Goal: Information Seeking & Learning: Learn about a topic

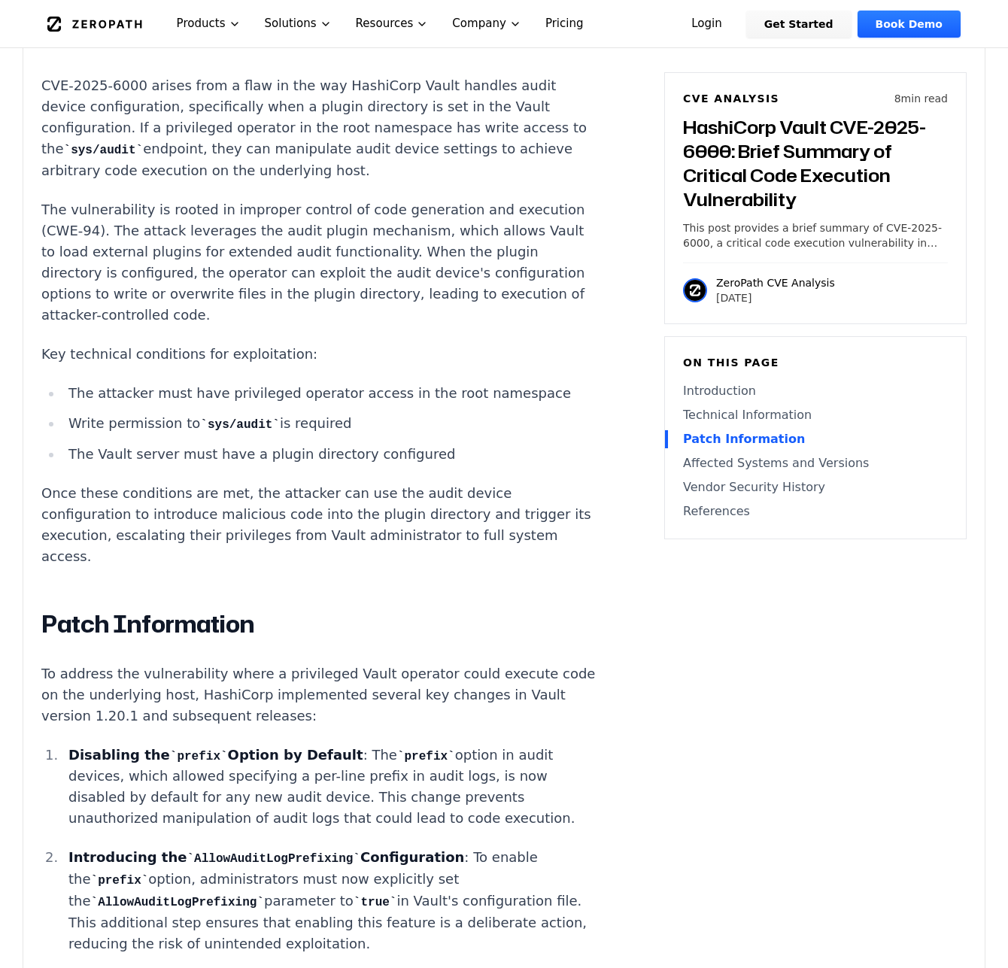
scroll to position [1712, 0]
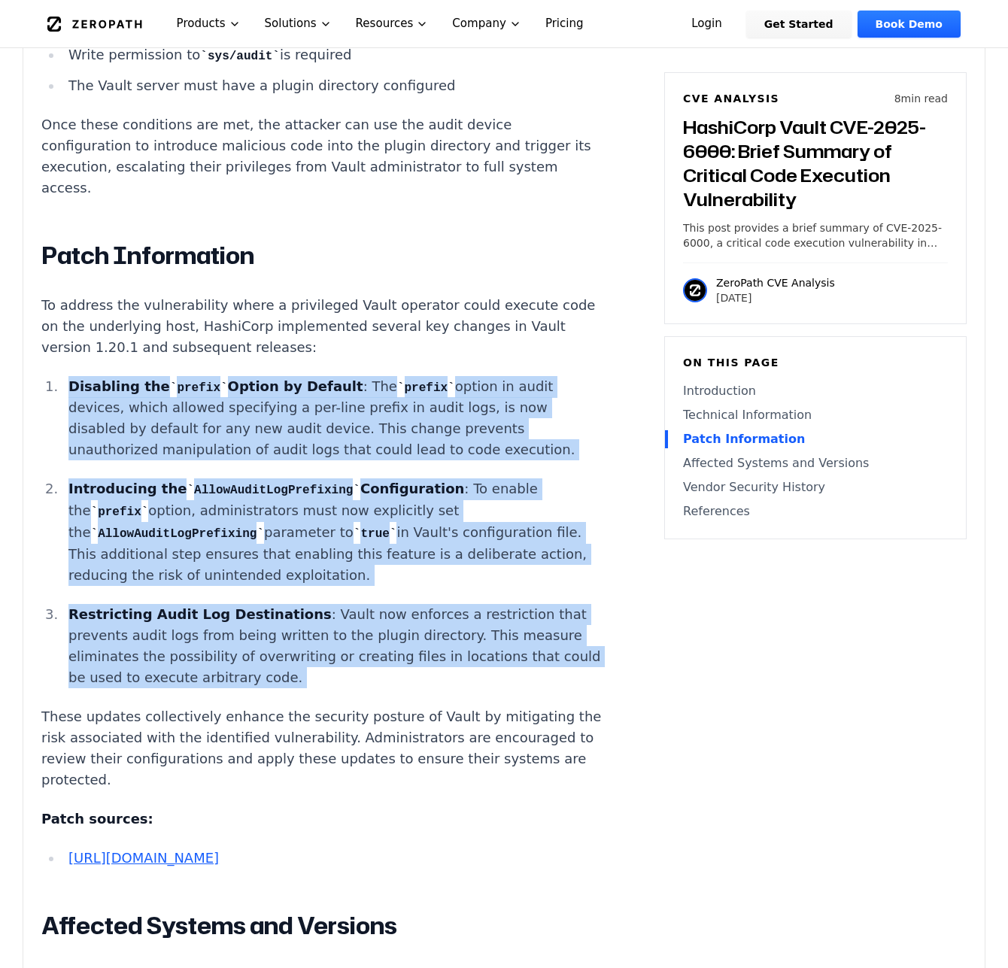
drag, startPoint x: 216, startPoint y: 596, endPoint x: 62, endPoint y: 306, distance: 328.6
click at [62, 306] on div "Introduction A privileged Vault operator can achieve host-level code execution …" at bounding box center [320, 491] width 559 height 2284
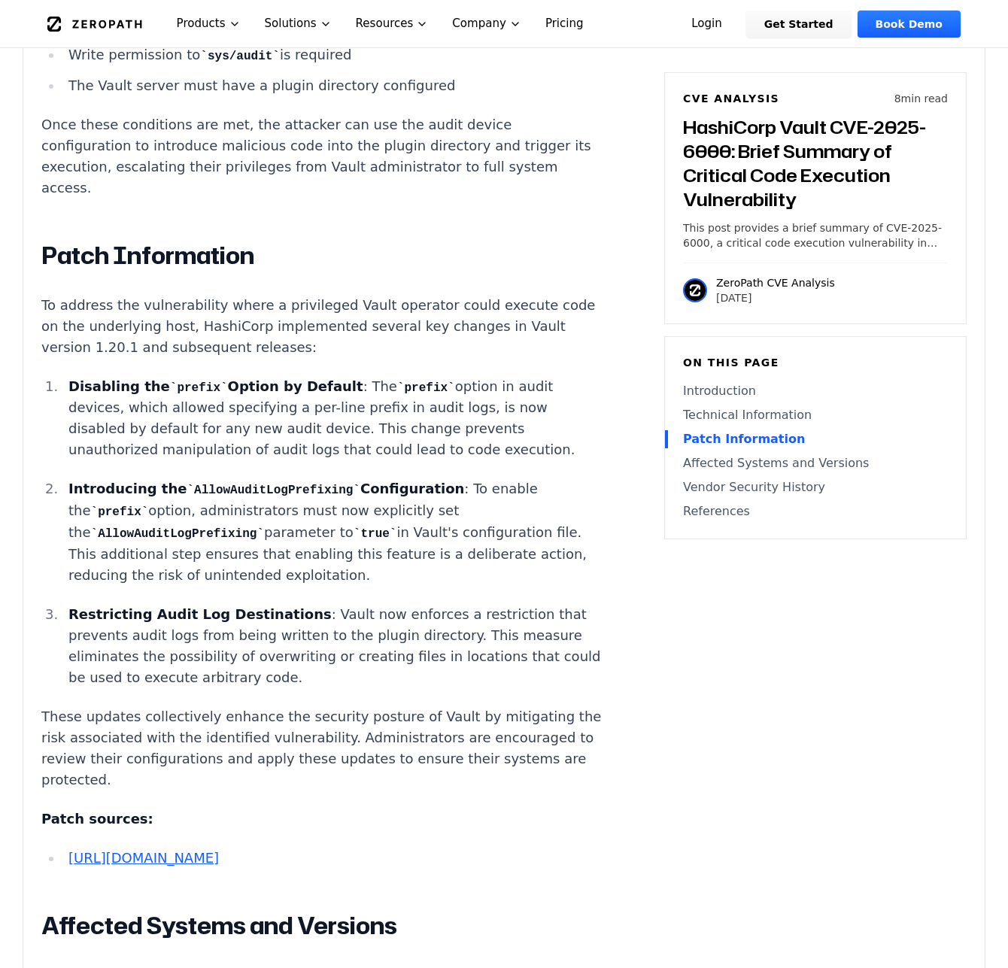
click at [62, 306] on div "Introduction A privileged Vault operator can achieve host-level code execution …" at bounding box center [320, 491] width 559 height 2284
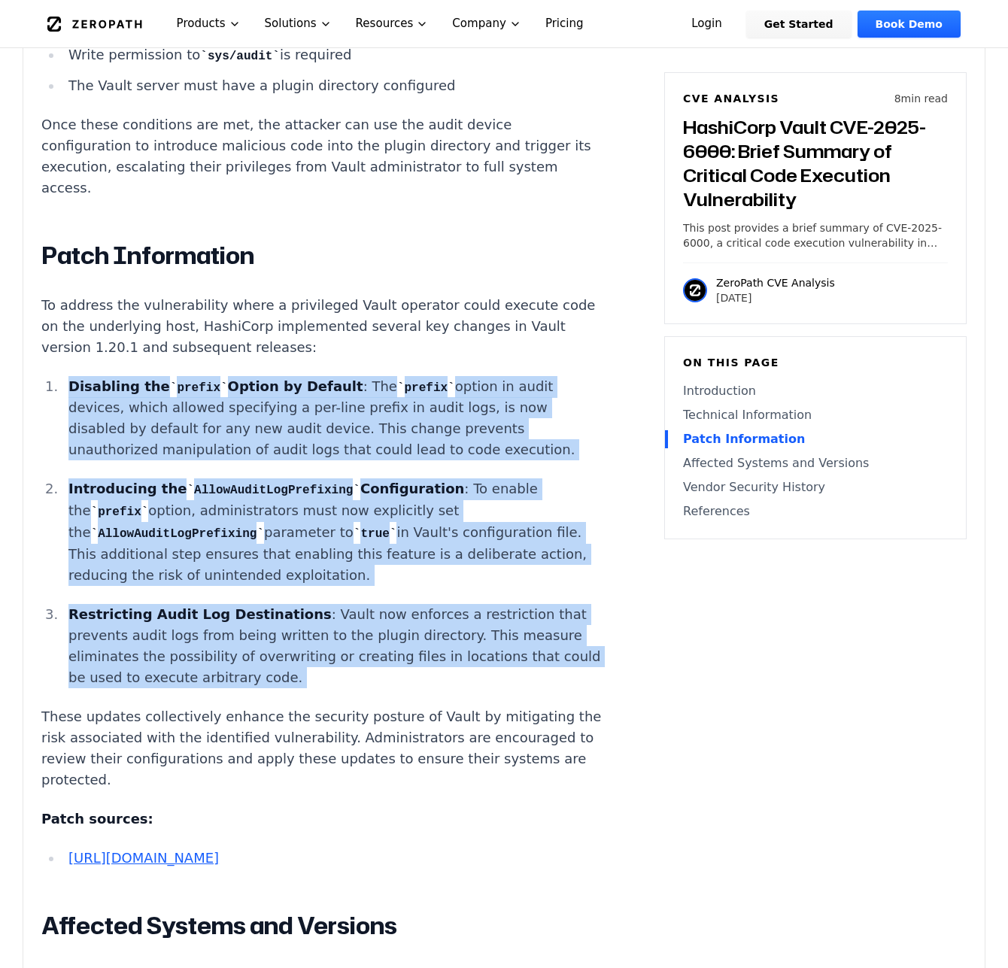
drag, startPoint x: 62, startPoint y: 305, endPoint x: 244, endPoint y: 575, distance: 326.0
click at [244, 575] on div "Introduction A privileged Vault operator can achieve host-level code execution …" at bounding box center [320, 491] width 559 height 2284
click at [244, 604] on p "Restricting Audit Log Destinations : Vault now enforces a restriction that prev…" at bounding box center [334, 646] width 532 height 84
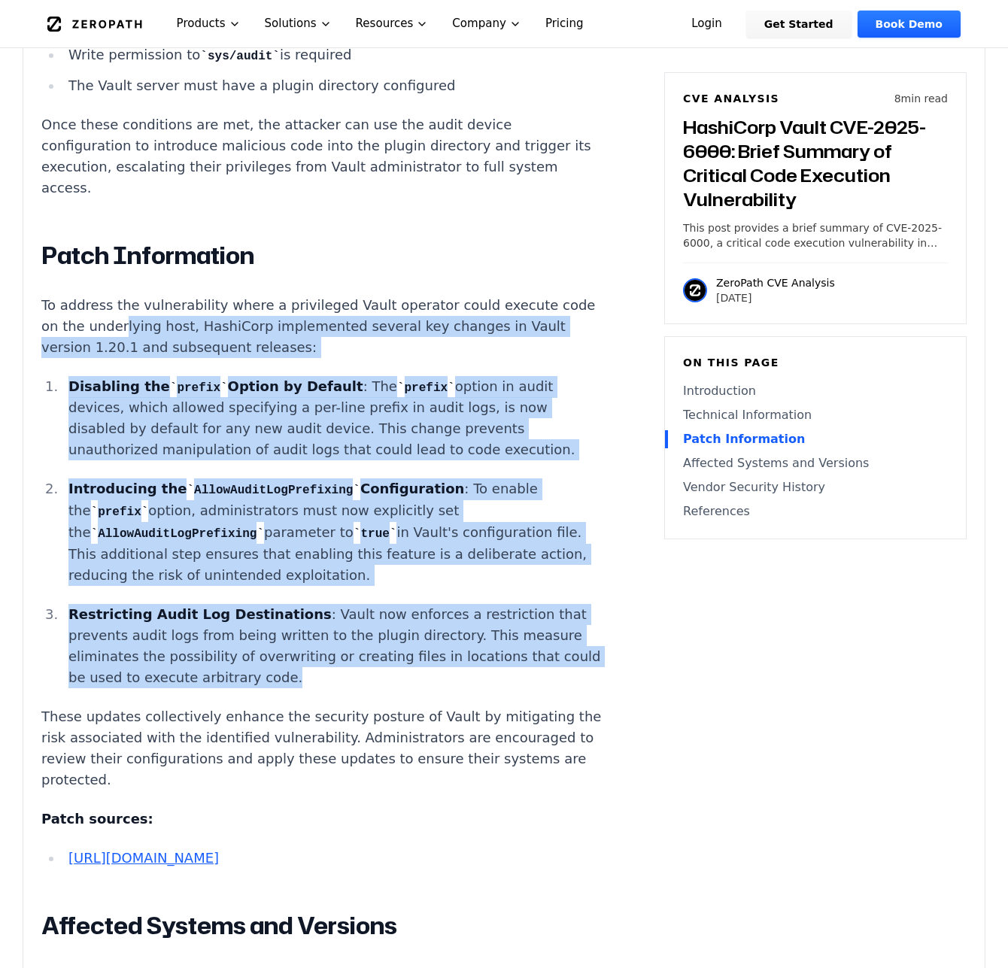
drag, startPoint x: 244, startPoint y: 575, endPoint x: 76, endPoint y: 266, distance: 352.0
click at [76, 266] on div "Introduction A privileged Vault operator can achieve host-level code execution …" at bounding box center [320, 491] width 559 height 2284
click at [76, 295] on p "To address the vulnerability where a privileged Vault operator could execute co…" at bounding box center [320, 326] width 559 height 63
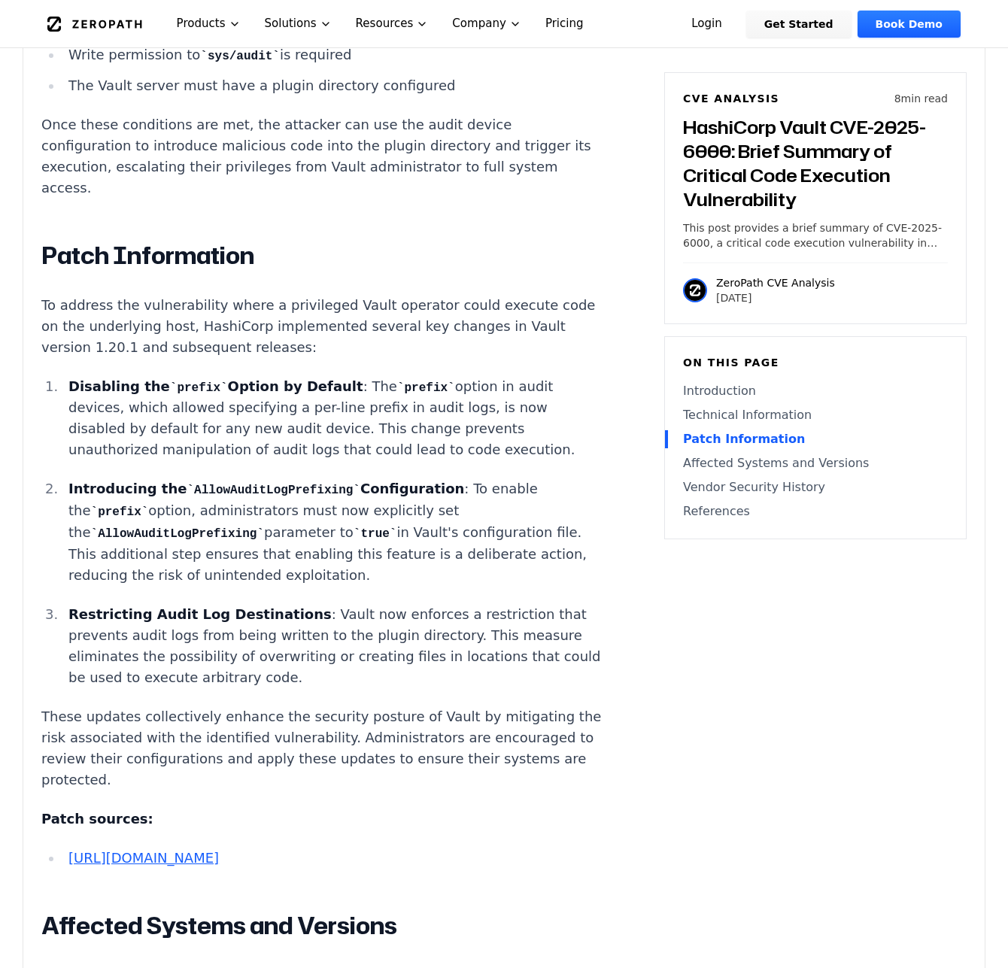
scroll to position [1711, 0]
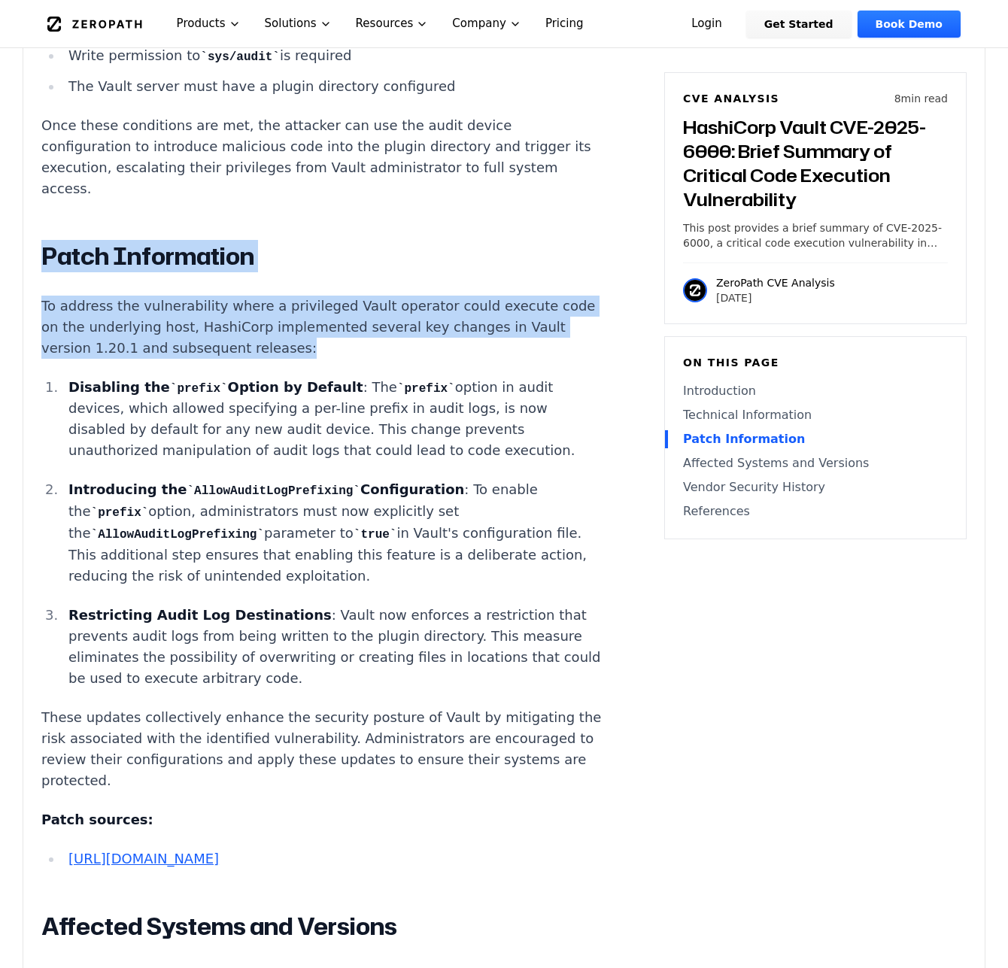
drag, startPoint x: 38, startPoint y: 186, endPoint x: 177, endPoint y: 280, distance: 168.3
click at [177, 280] on div "Experimental AI-Generated Content This CVE analysis is an experimental publicat…" at bounding box center [503, 232] width 961 height 2941
click at [177, 296] on p "To address the vulnerability where a privileged Vault operator could execute co…" at bounding box center [320, 327] width 559 height 63
drag, startPoint x: 165, startPoint y: 283, endPoint x: 39, endPoint y: 189, distance: 156.9
click at [39, 189] on div "Experimental AI-Generated Content This CVE analysis is an experimental publicat…" at bounding box center [503, 232] width 961 height 2941
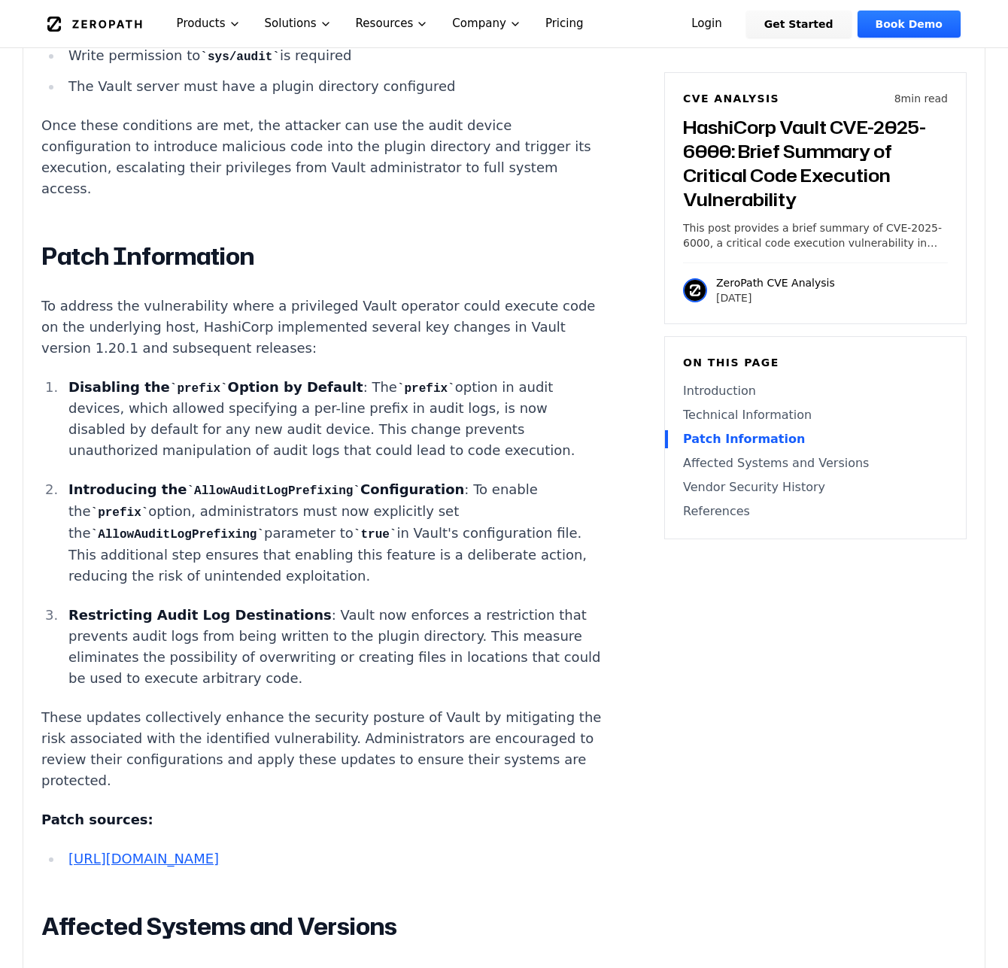
click at [626, 702] on article "Introduction A privileged Vault operator can achieve host-level code execution …" at bounding box center [343, 496] width 605 height 2293
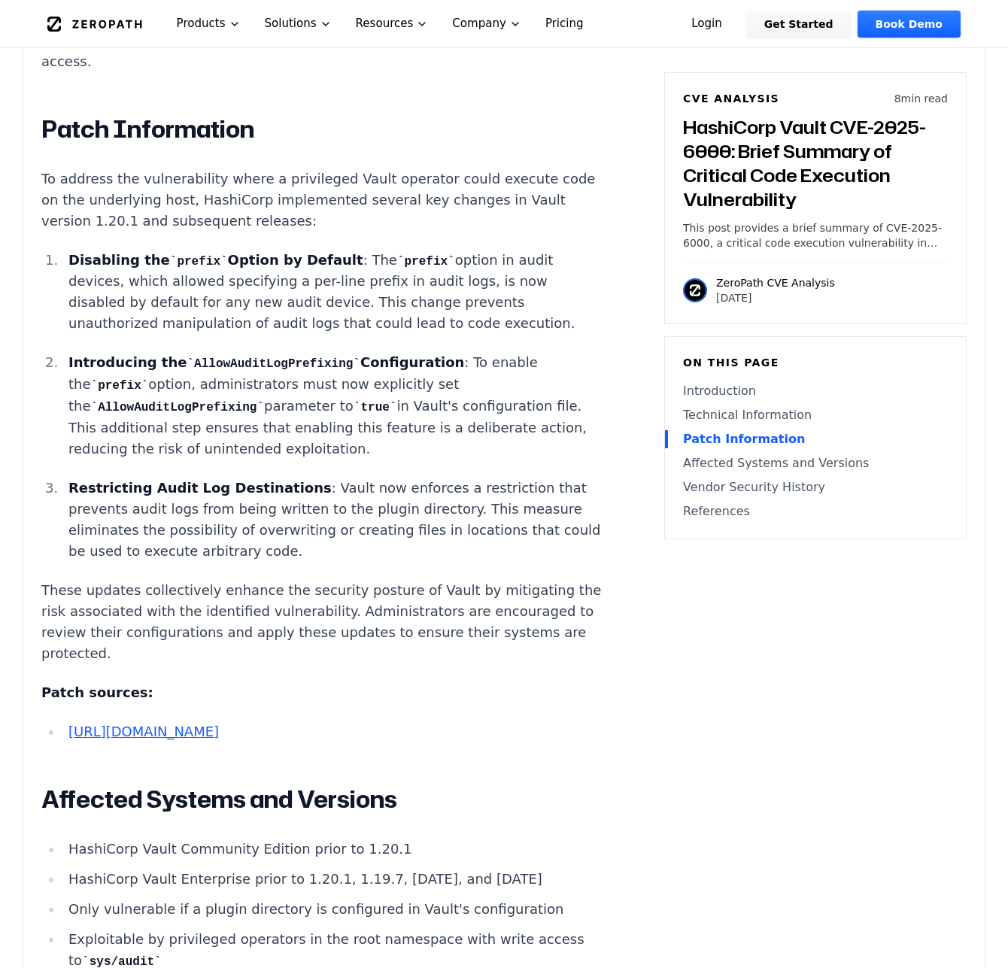
scroll to position [1790, 0]
